Goal: Task Accomplishment & Management: Manage account settings

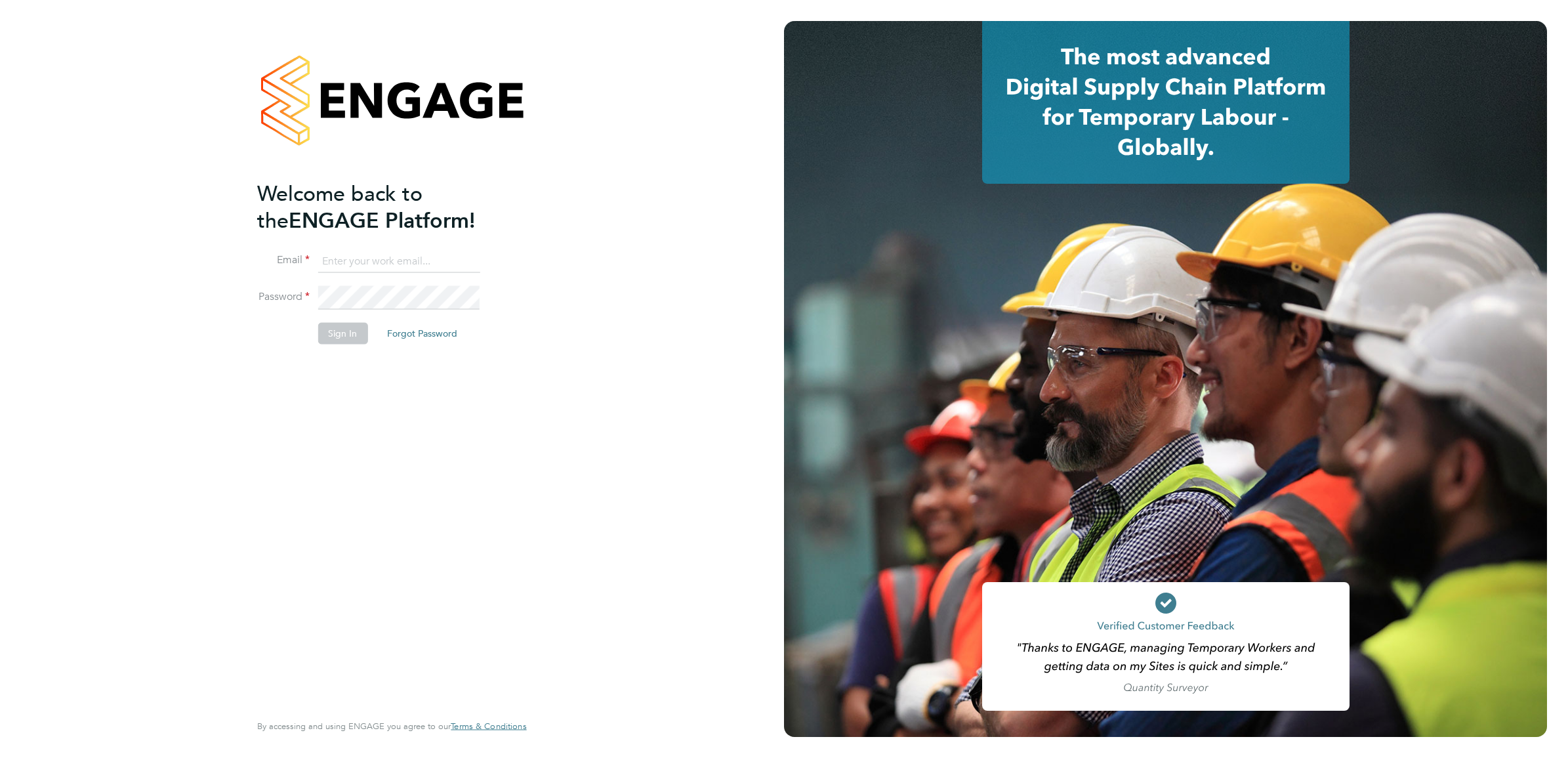
type input "joe.nelson@vistry.co.uk"
click at [342, 335] on button "Sign In" at bounding box center [343, 334] width 50 height 21
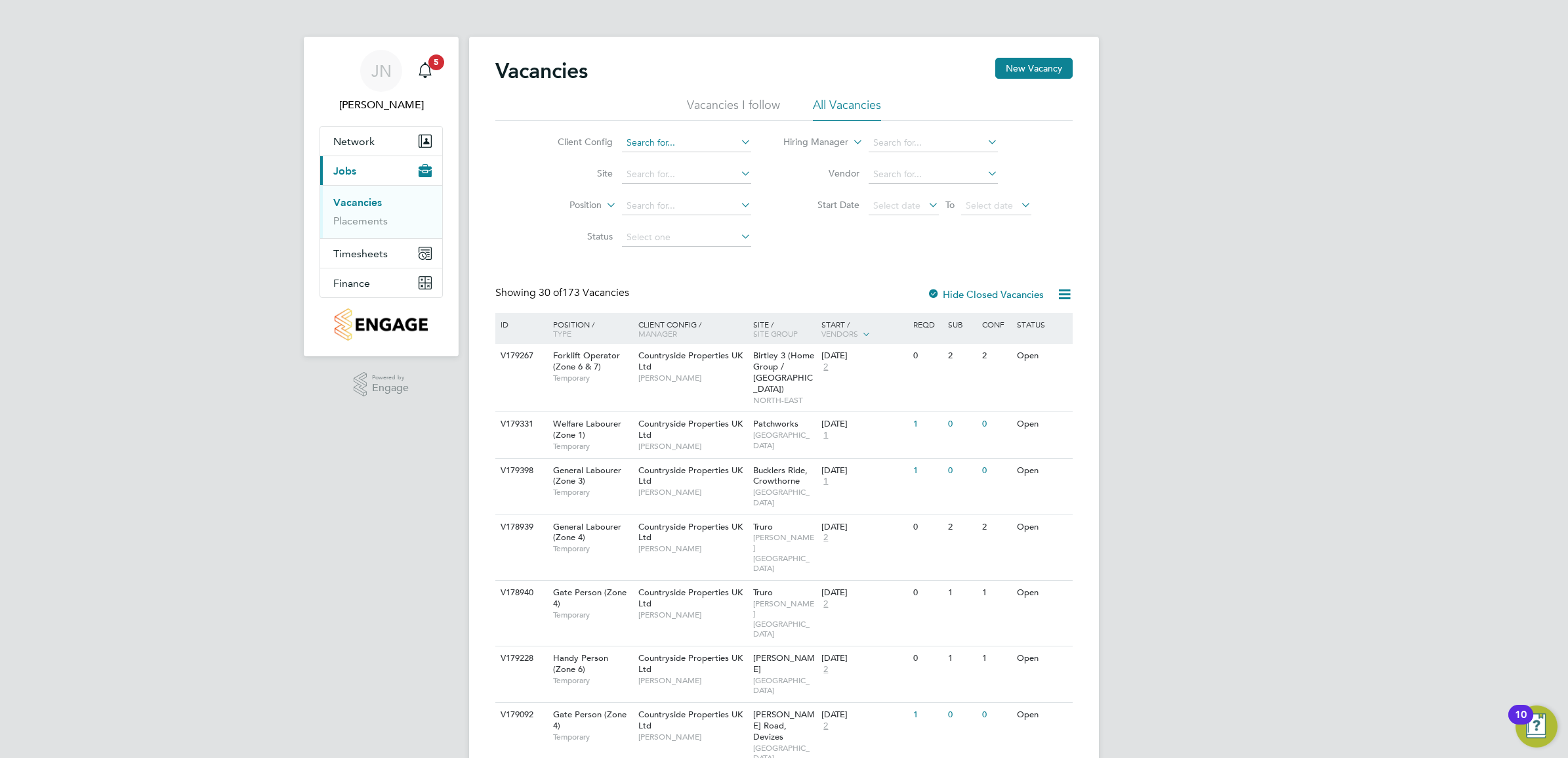
click at [691, 149] on input at bounding box center [687, 143] width 130 height 18
click at [691, 299] on li "Countryside Properties UK Ltd" at bounding box center [788, 303] width 336 height 18
type input "Countryside Properties UK Ltd"
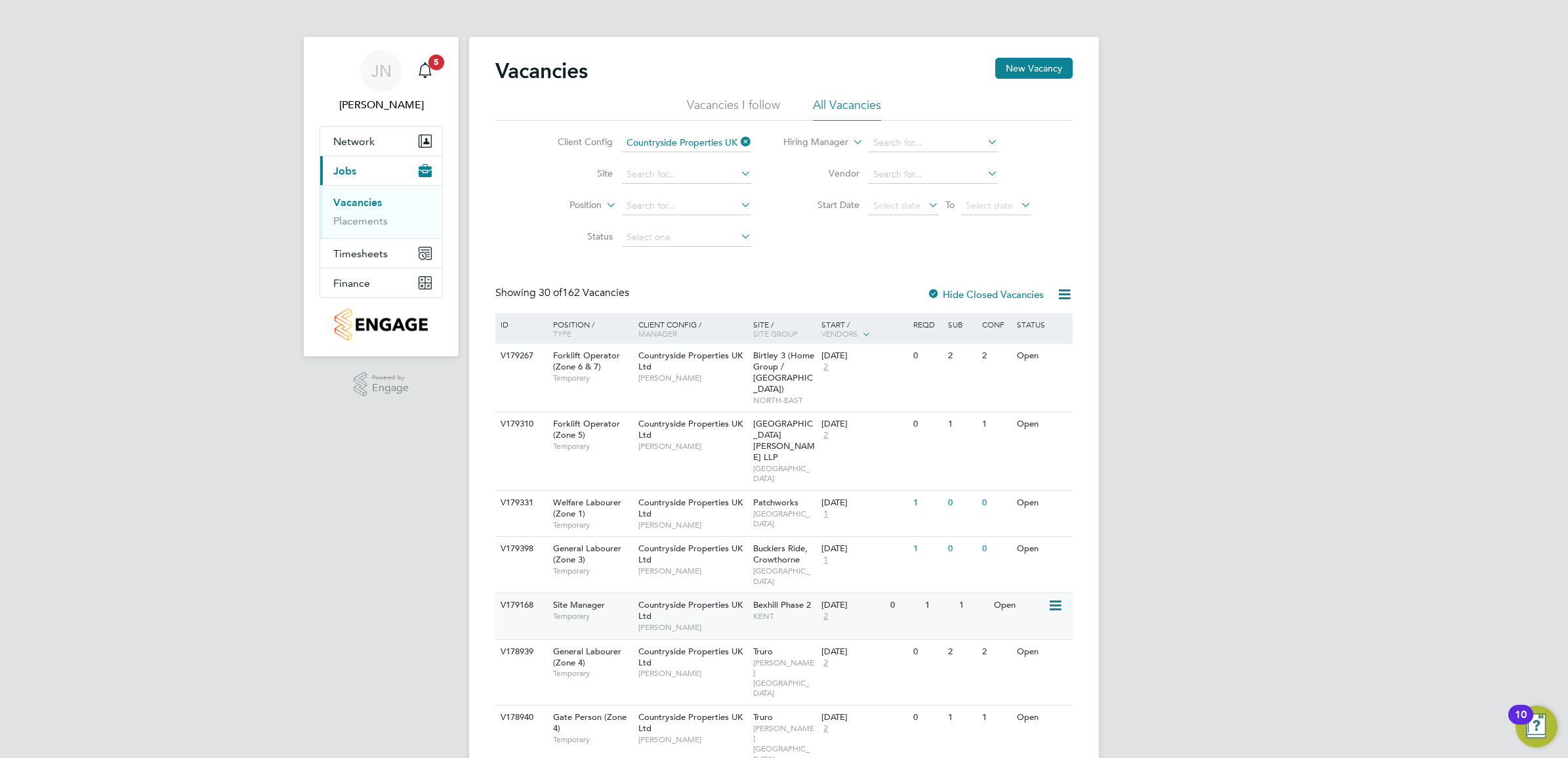
click at [695, 599] on span "Countryside Properties UK Ltd" at bounding box center [690, 610] width 105 height 22
click at [679, 174] on input at bounding box center [687, 174] width 130 height 18
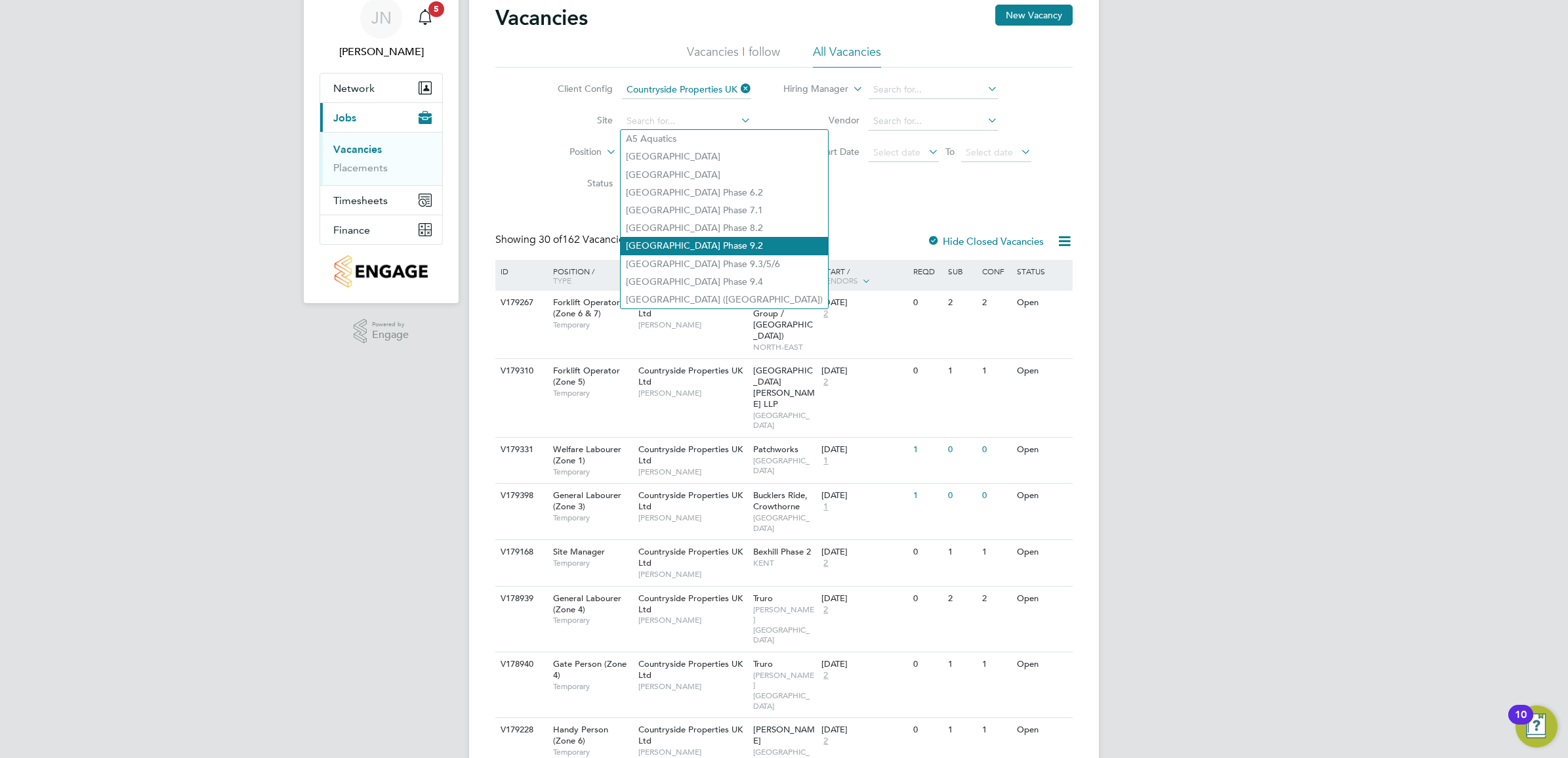
scroll to position [82, 0]
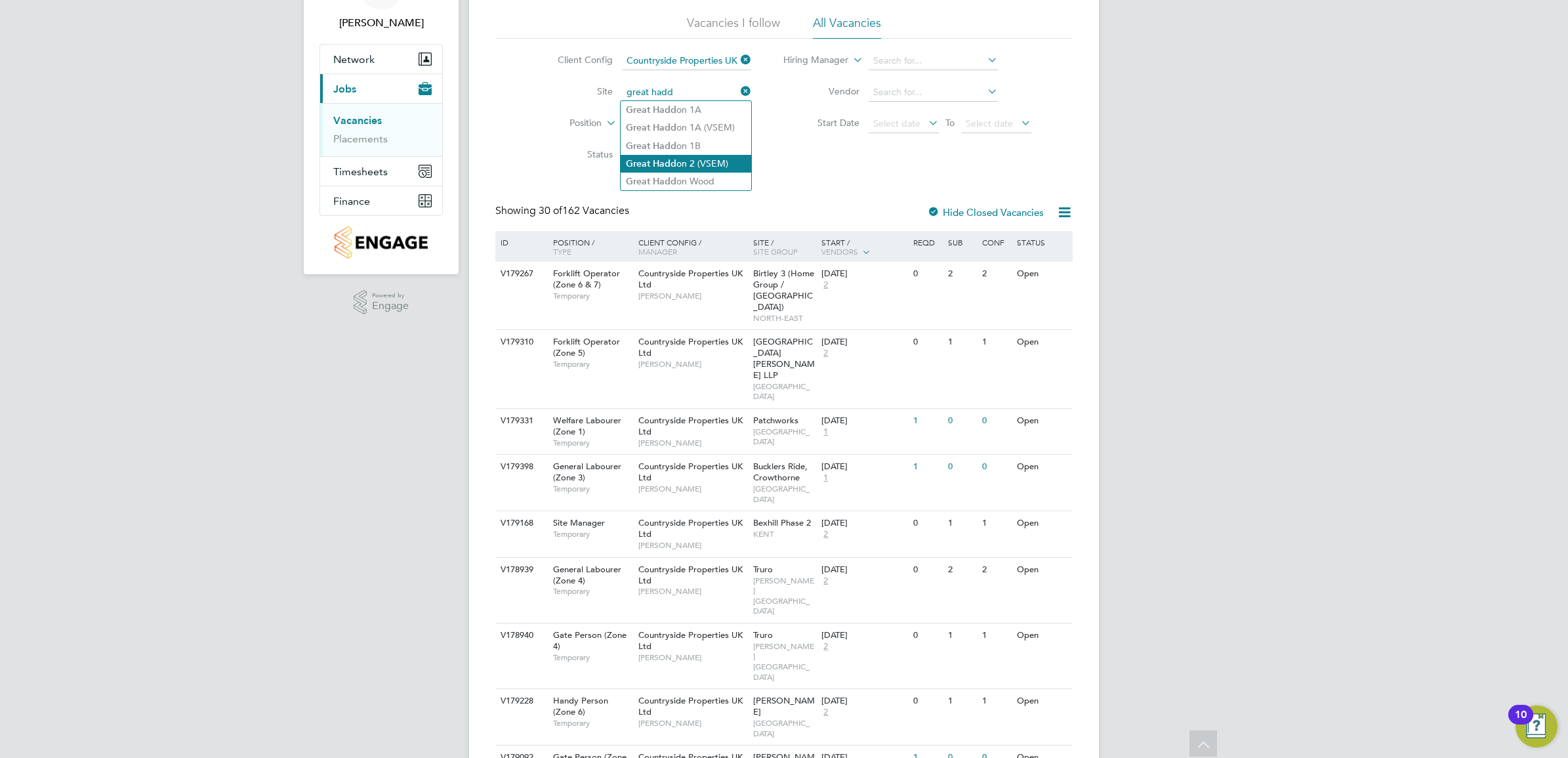
click at [714, 162] on li "Great Hadd on 2 (VSEM)" at bounding box center [685, 163] width 130 height 18
type input "Great Haddon 2 (VSEM)"
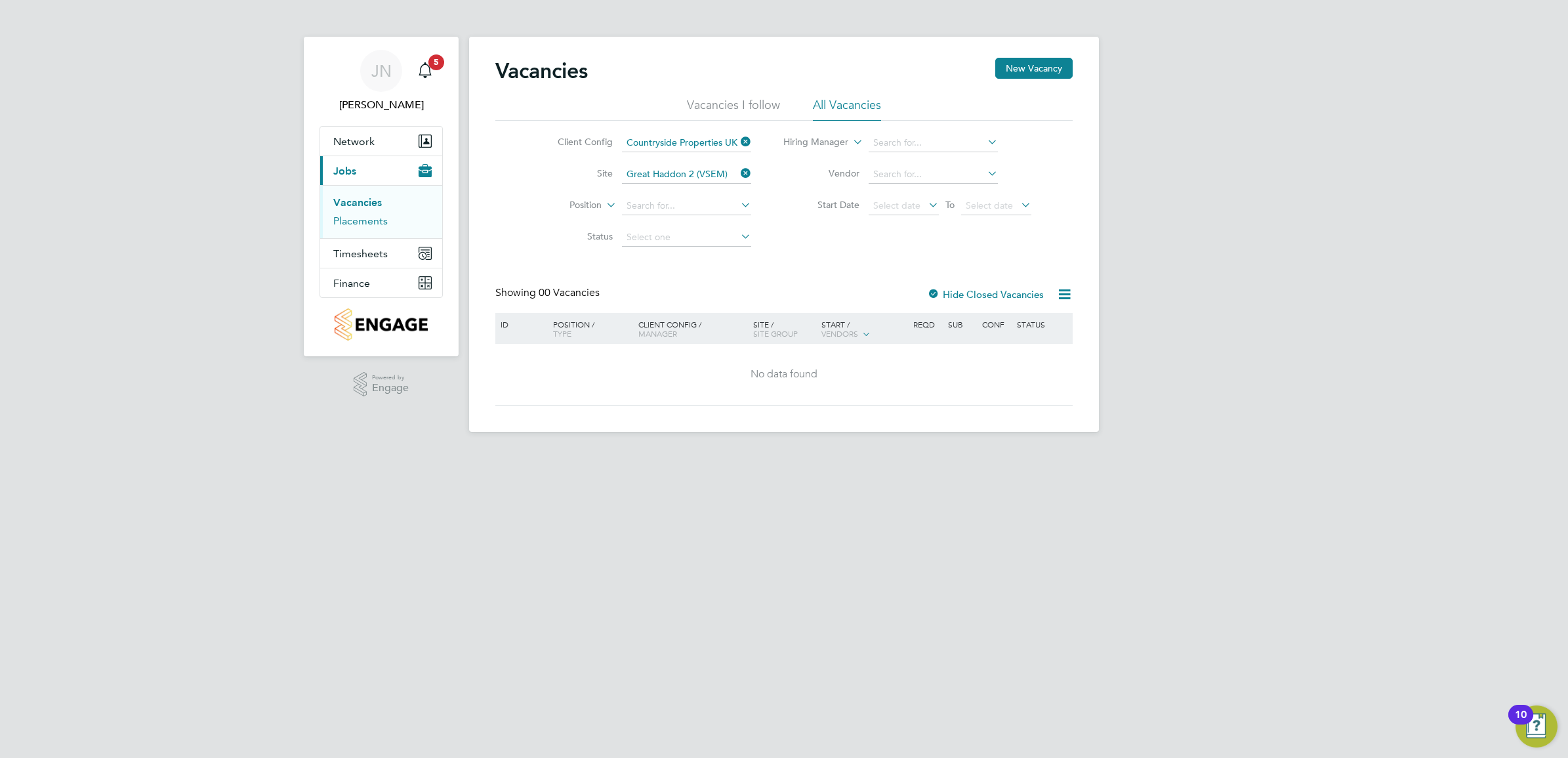
click at [361, 219] on link "Placements" at bounding box center [360, 220] width 54 height 12
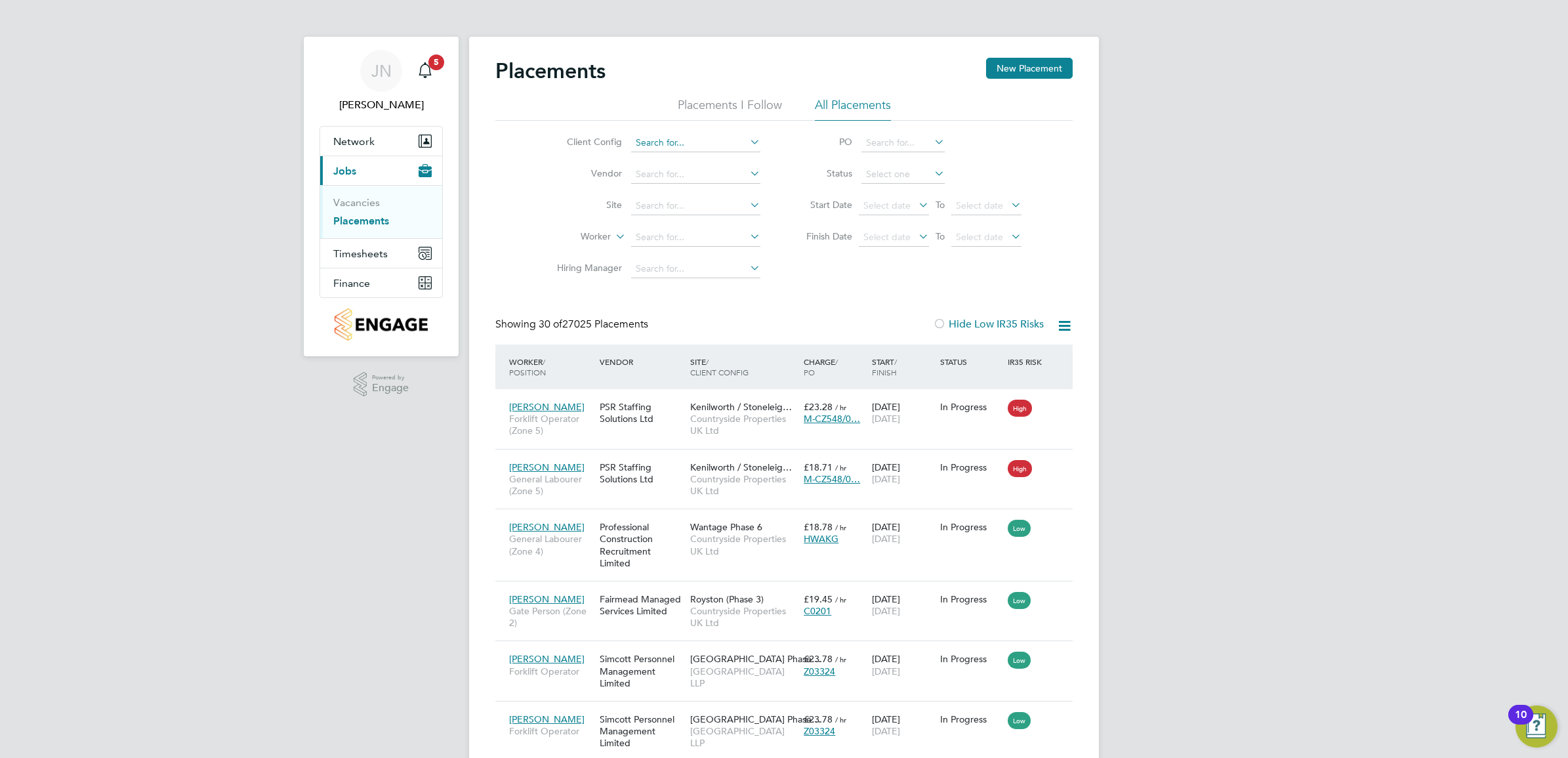
click at [680, 137] on input at bounding box center [695, 143] width 130 height 18
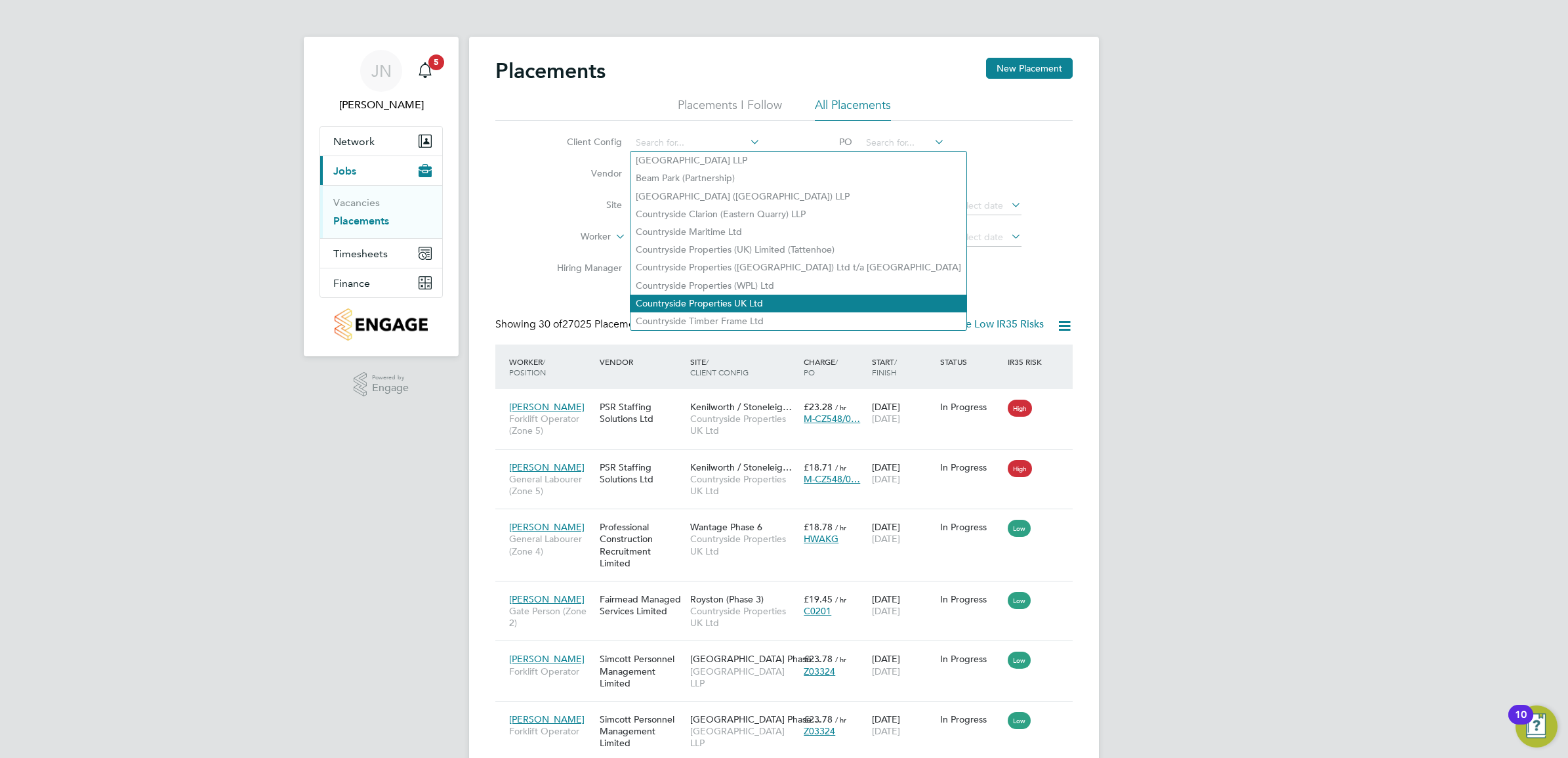
click at [749, 309] on li "Countryside Properties UK Ltd" at bounding box center [798, 303] width 336 height 18
type input "Countryside Properties UK Ltd"
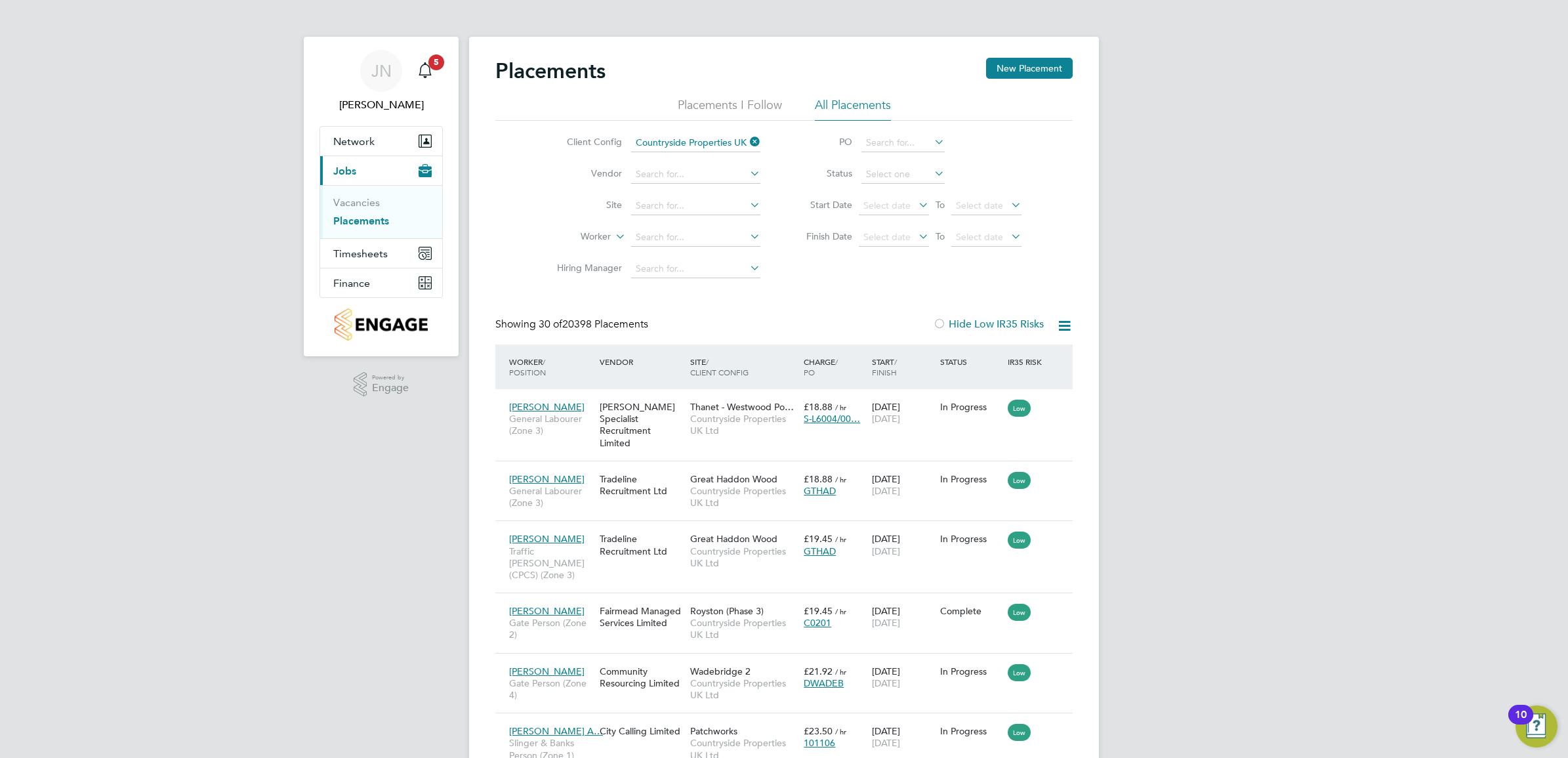
click at [682, 194] on li "Site" at bounding box center [654, 206] width 247 height 31
click at [682, 198] on input at bounding box center [695, 206] width 130 height 18
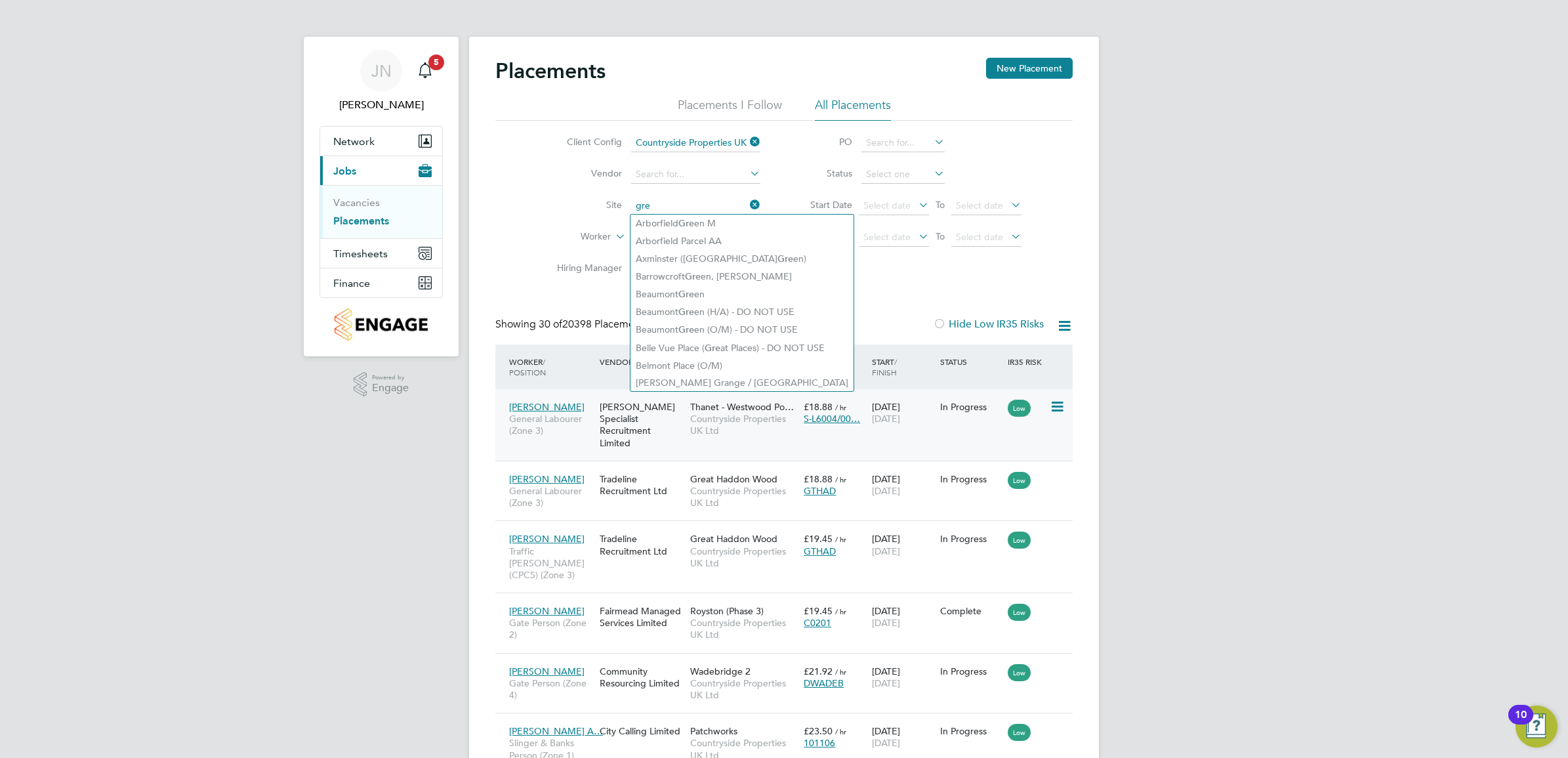
type input "gre"
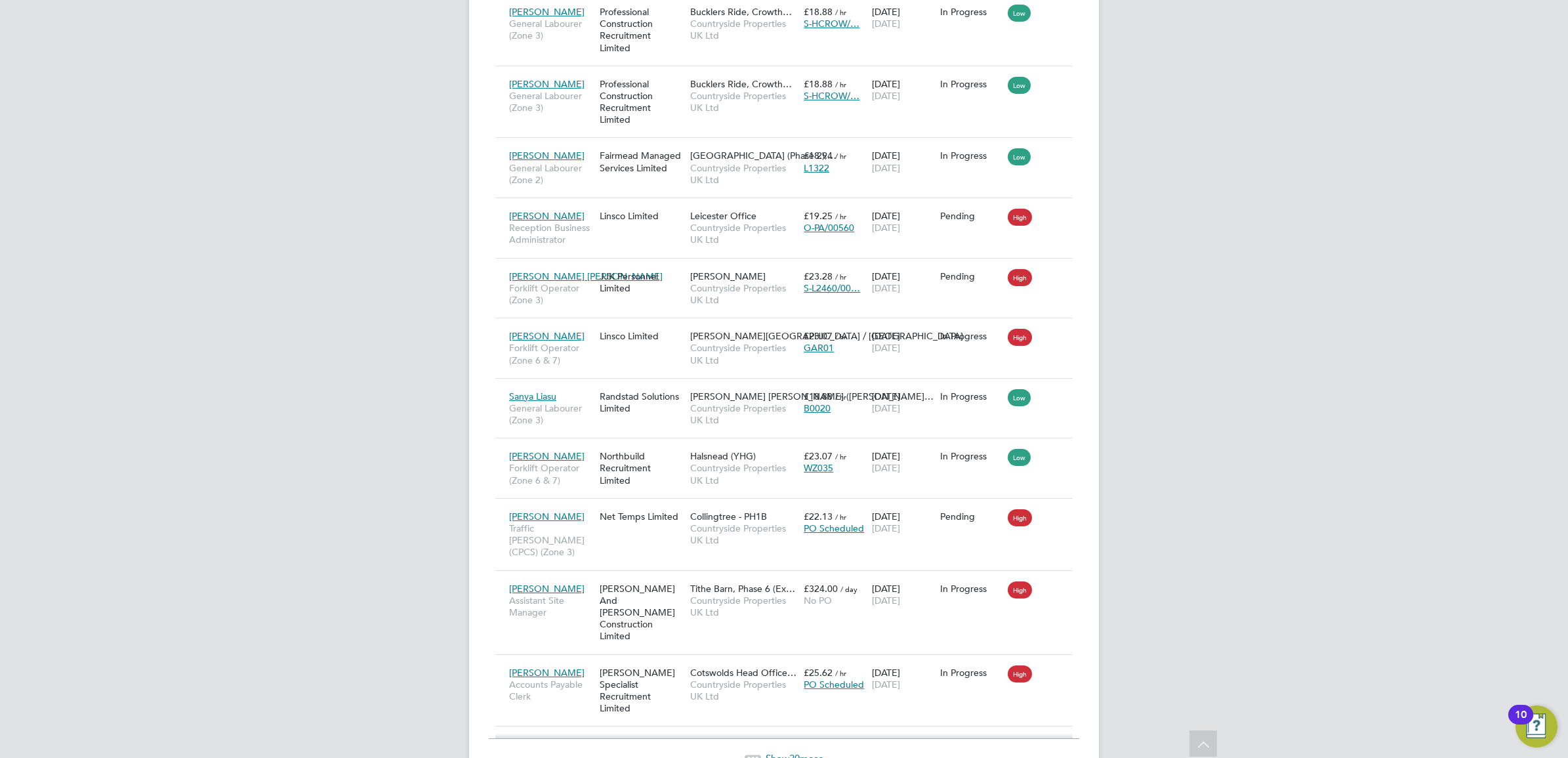
scroll to position [1681, 0]
click at [783, 751] on span "Show 30 more" at bounding box center [794, 757] width 58 height 12
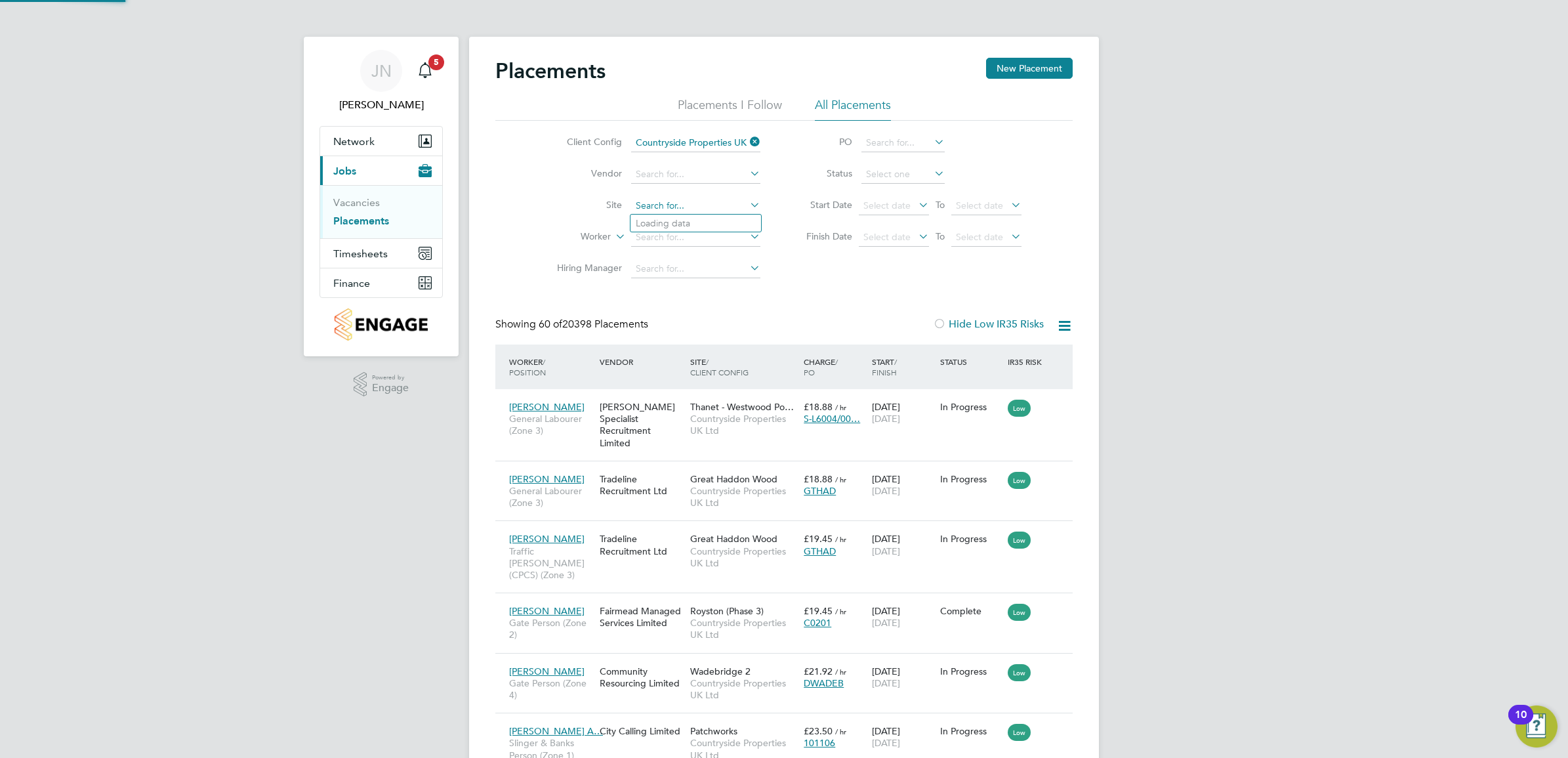
click at [692, 210] on input at bounding box center [695, 206] width 130 height 18
click at [722, 271] on li "Great Ha ddon 2 (VSEM)" at bounding box center [695, 277] width 130 height 18
type input "Great Haddon 2 (VSEM)"
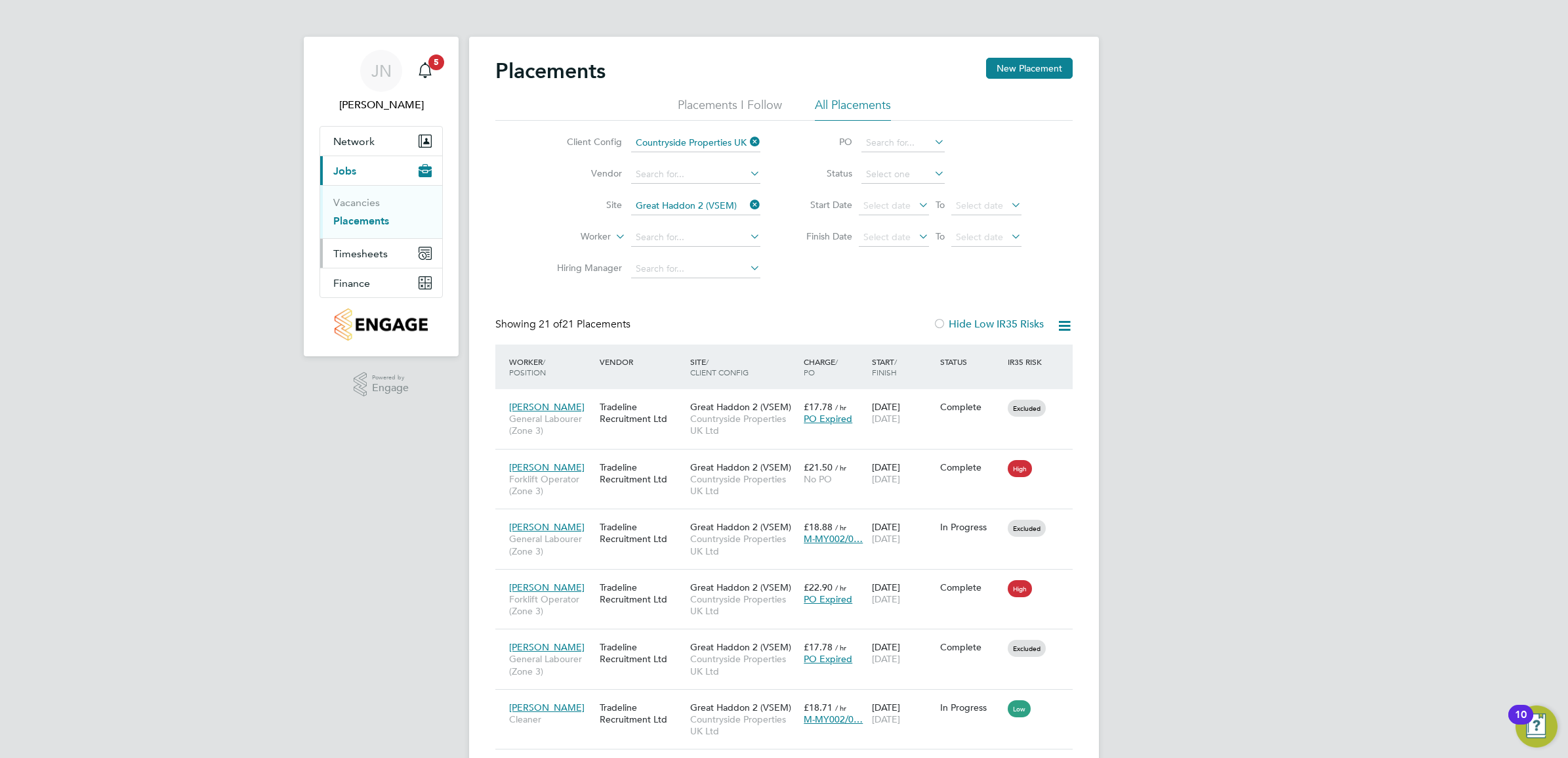
click at [361, 244] on button "Timesheets" at bounding box center [381, 252] width 122 height 29
click at [364, 230] on link "Timesheets" at bounding box center [360, 232] width 54 height 12
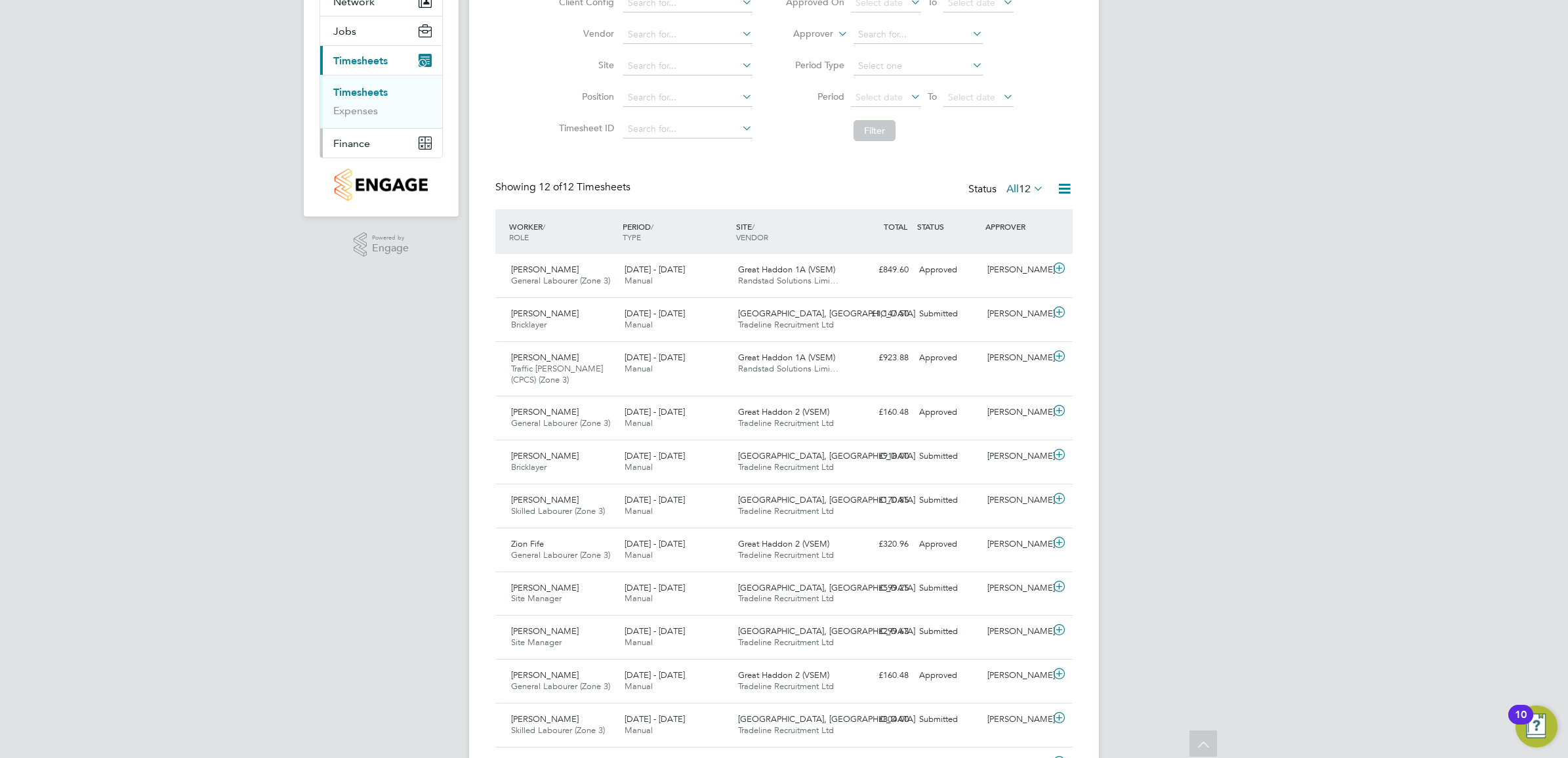
click at [365, 143] on span "Finance" at bounding box center [352, 143] width 37 height 12
click at [364, 127] on link "Invoices & Credit Notes" at bounding box center [374, 129] width 82 height 26
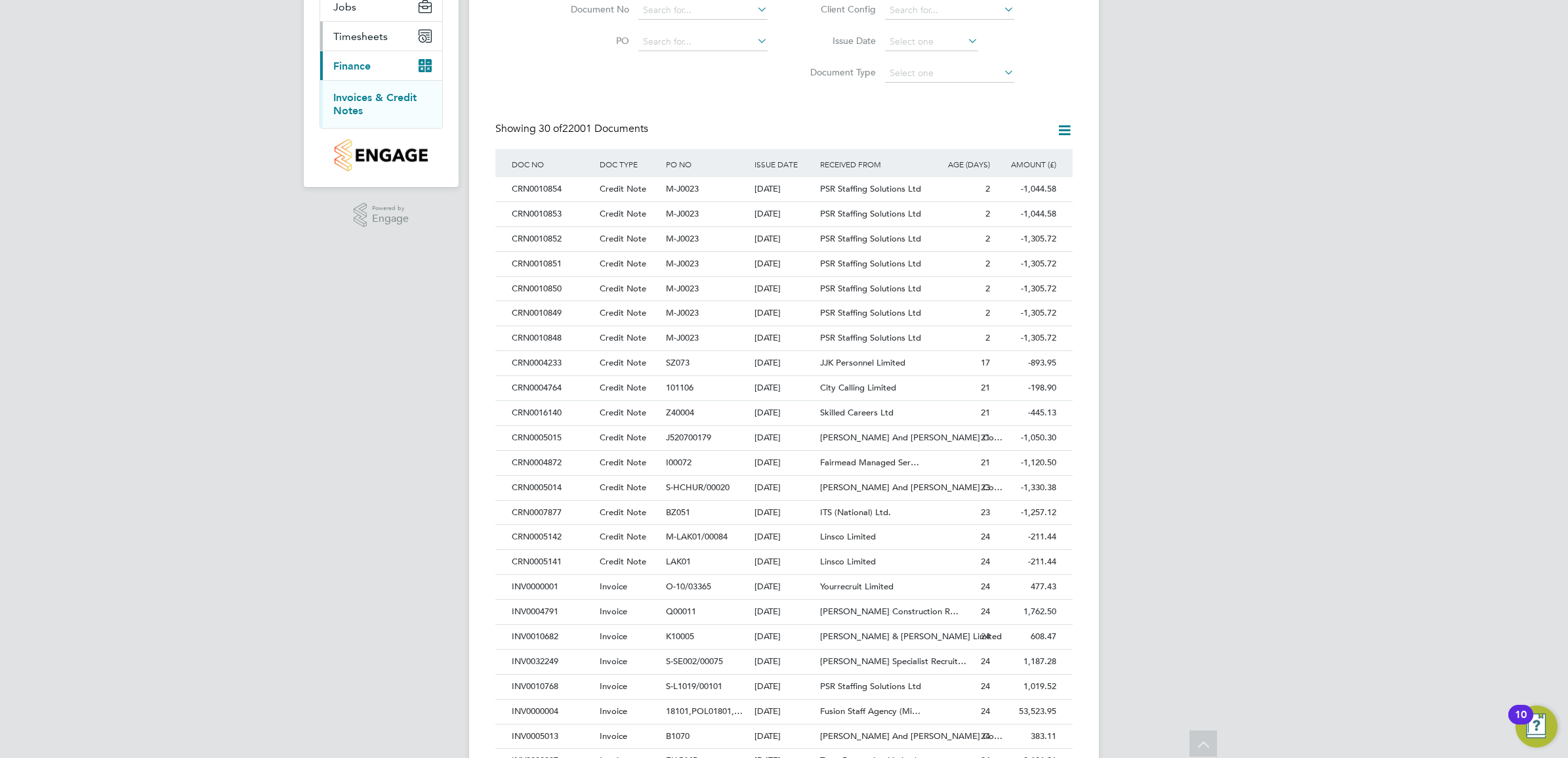
click at [356, 28] on button "Timesheets" at bounding box center [381, 35] width 122 height 29
click at [363, 66] on link "Timesheets" at bounding box center [360, 67] width 54 height 12
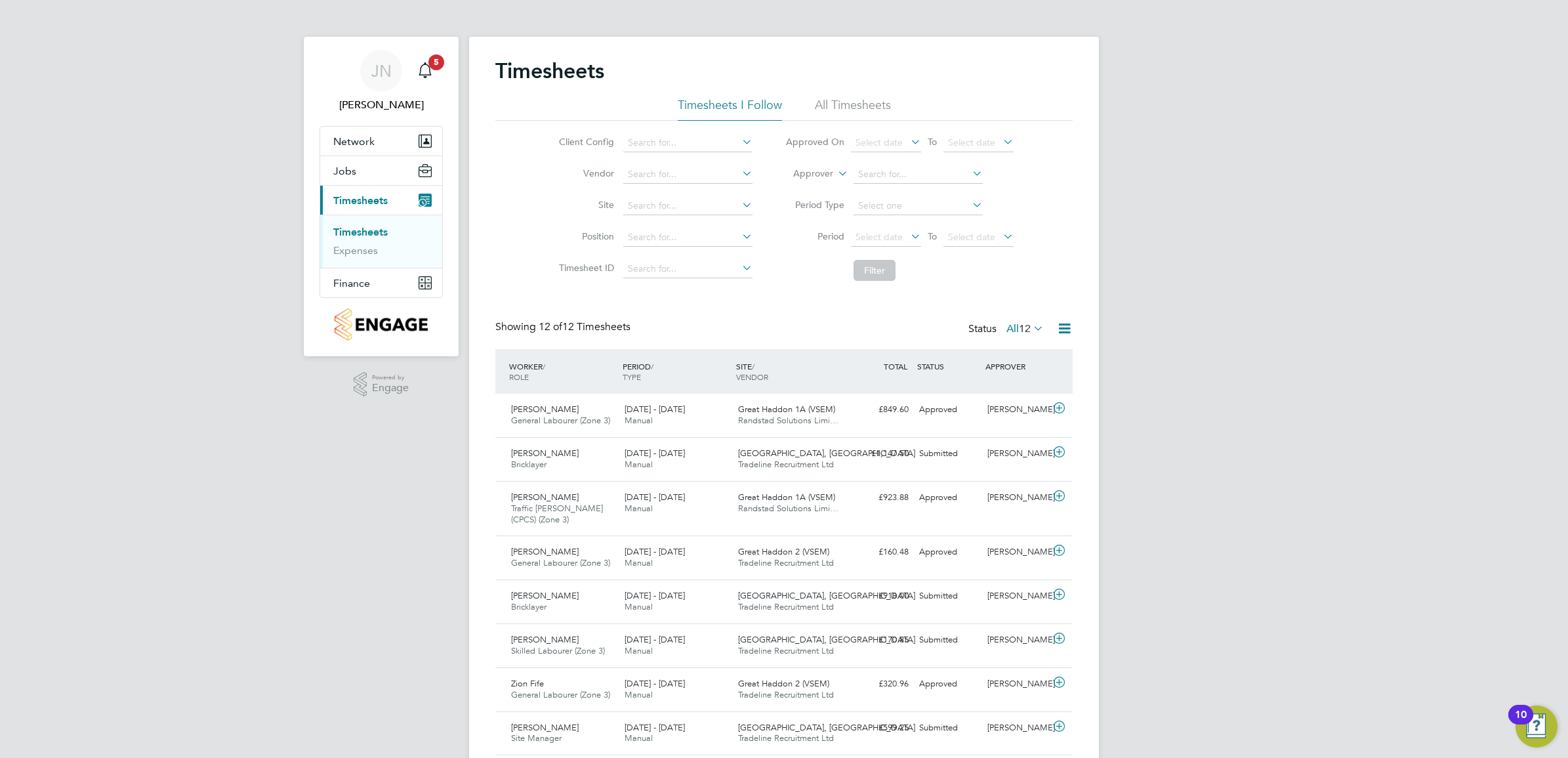
click at [359, 199] on span "Timesheets" at bounding box center [360, 201] width 54 height 12
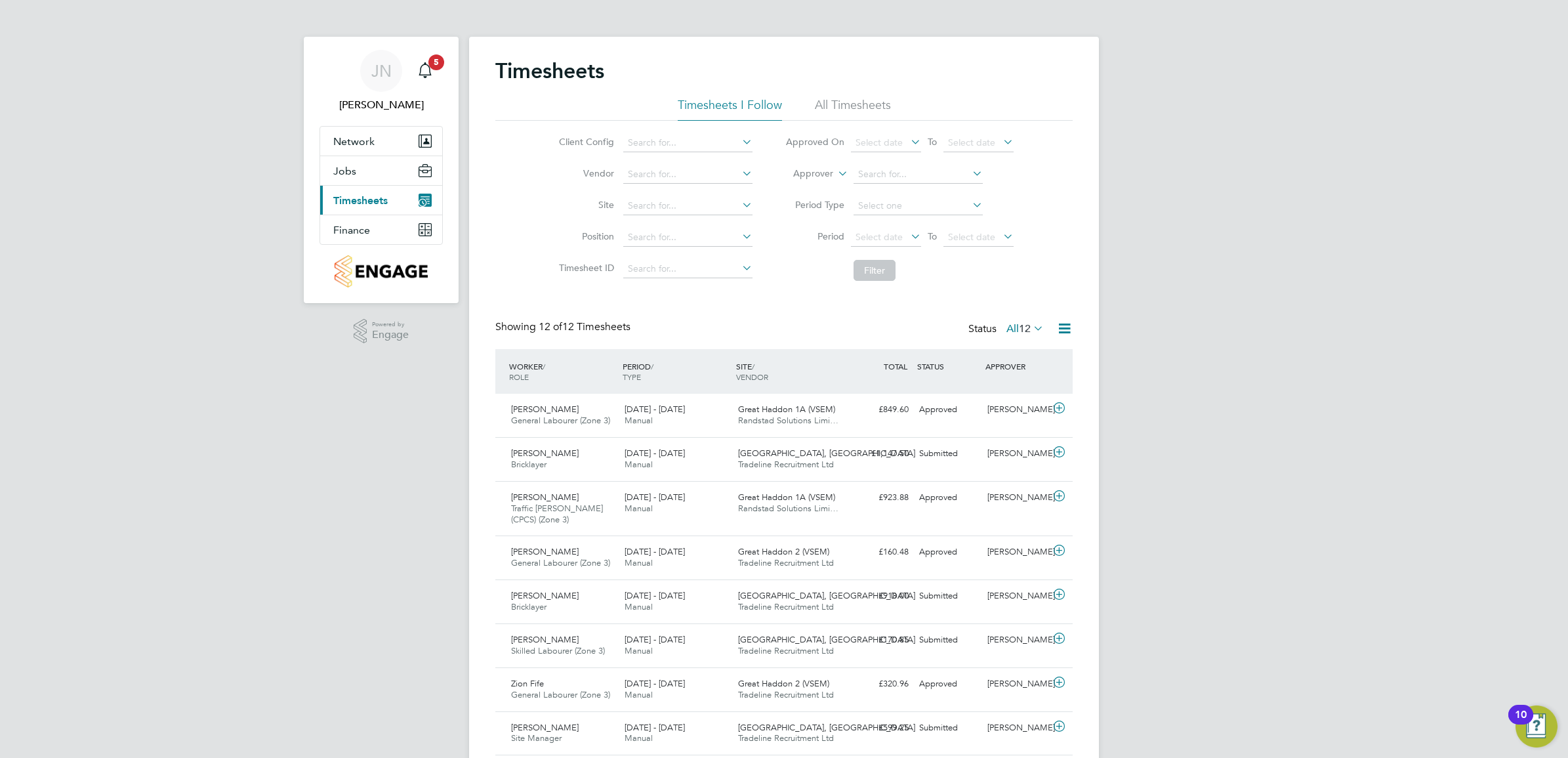
click at [359, 199] on span "Timesheets" at bounding box center [360, 201] width 54 height 12
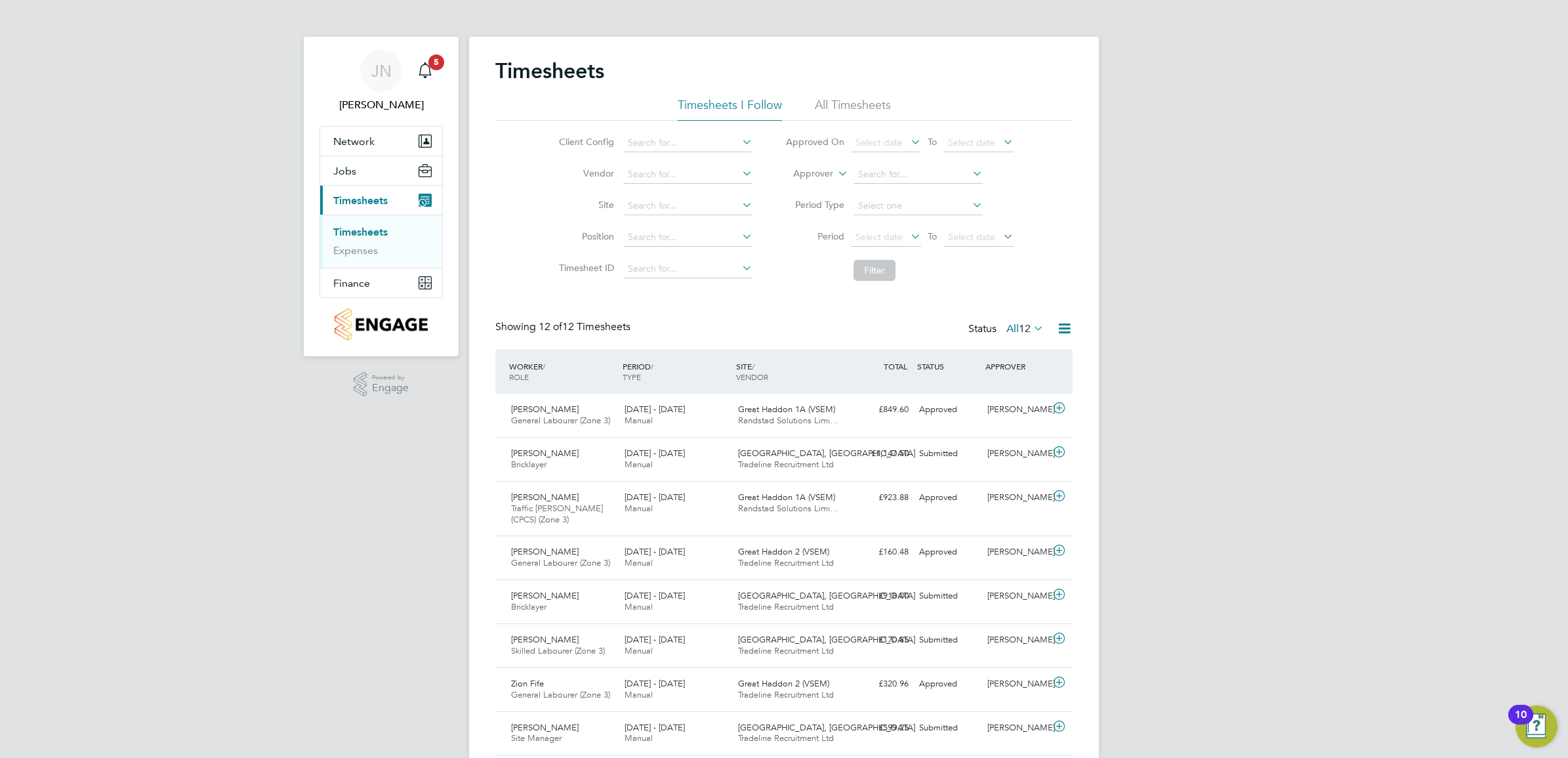
click at [1029, 327] on span "12" at bounding box center [1025, 328] width 12 height 13
click at [1031, 327] on icon at bounding box center [1031, 328] width 0 height 18
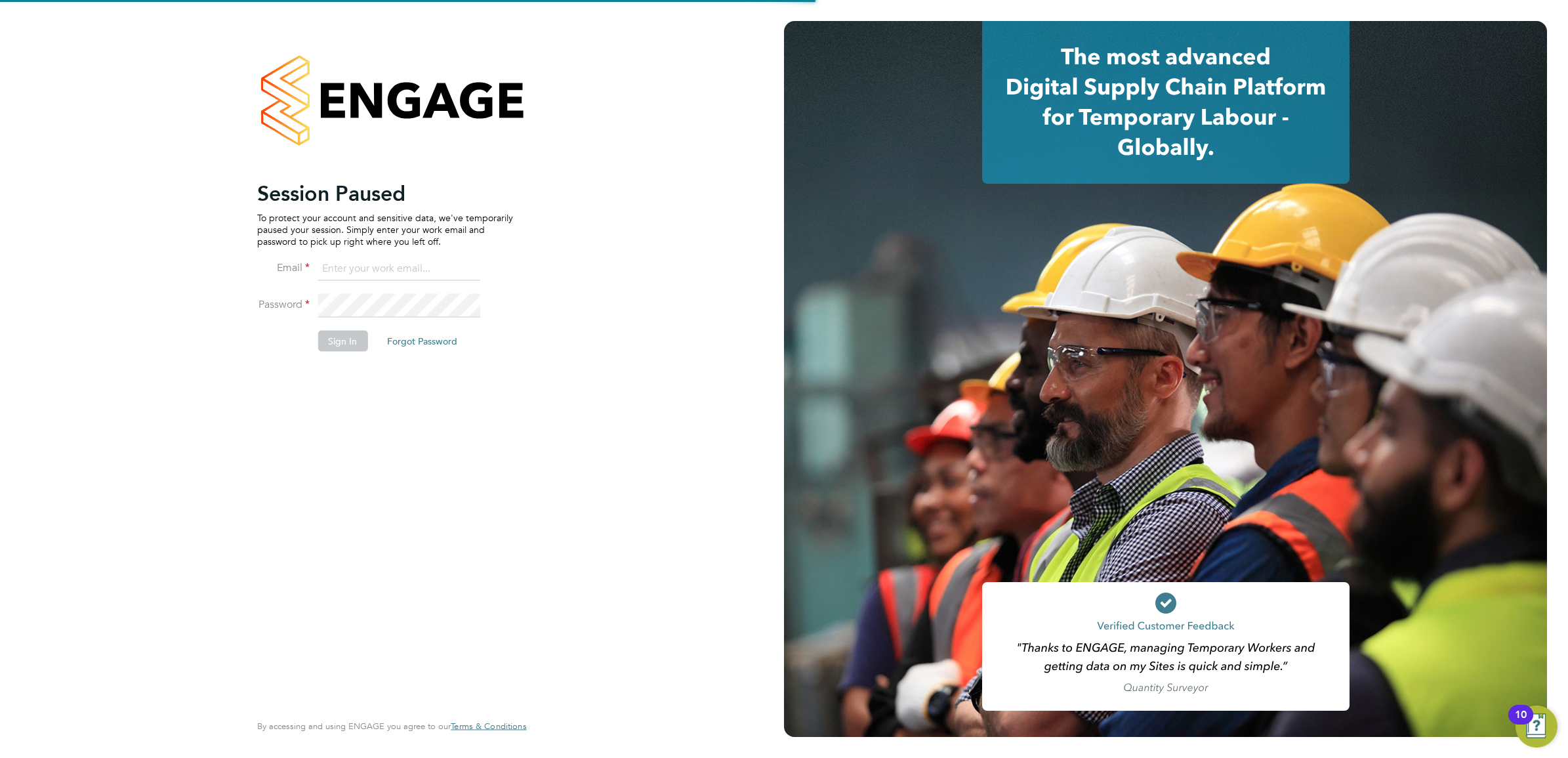
type input "[PERSON_NAME][EMAIL_ADDRESS][PERSON_NAME][DOMAIN_NAME]"
